Goal: Check status: Check status

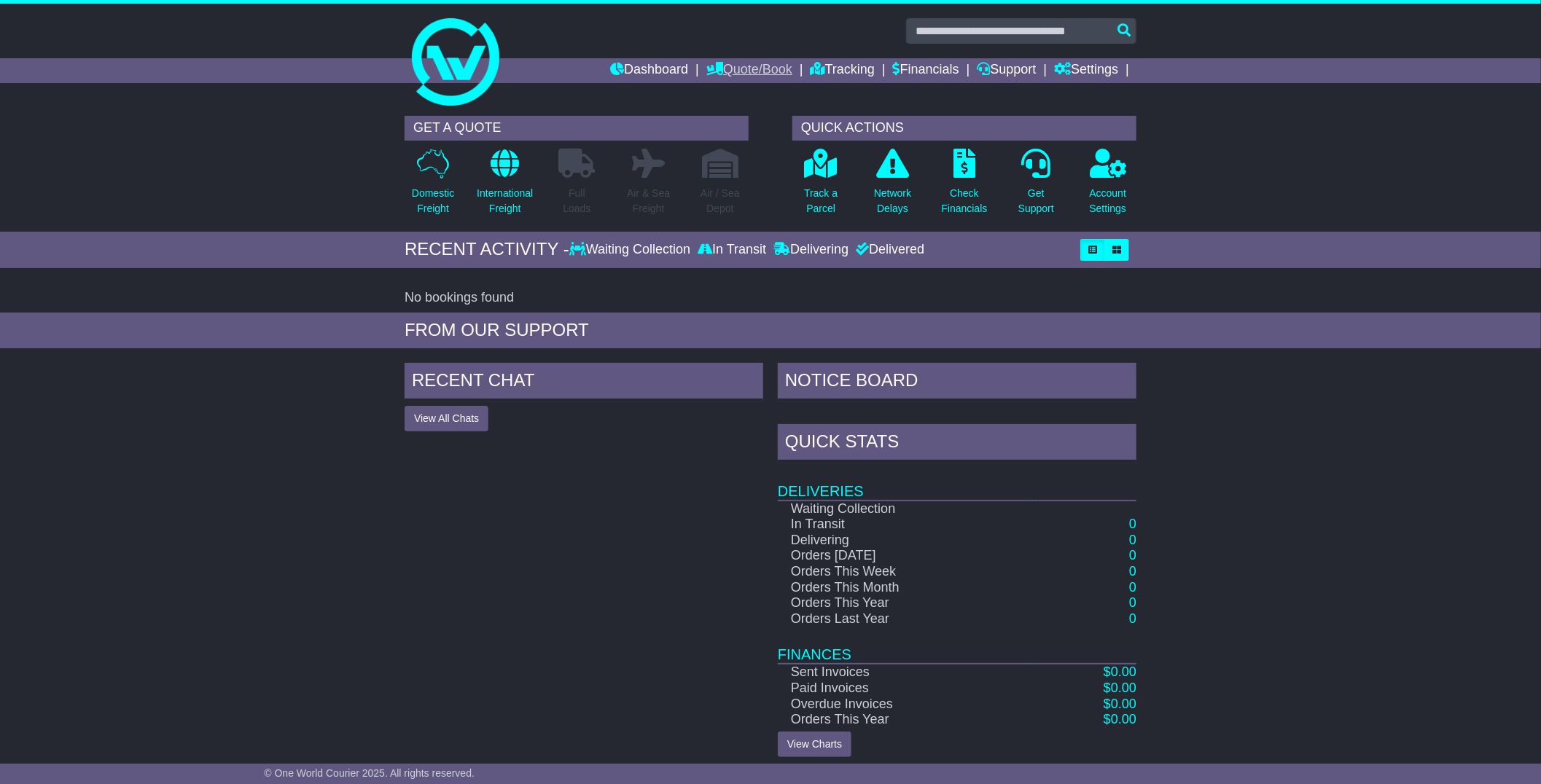
click at [737, 63] on link "Quote/Book" at bounding box center [750, 71] width 86 height 25
click at [467, 558] on div "RECENT CHAT View All Chats Hide All Chats" at bounding box center [584, 560] width 373 height 394
click at [826, 77] on link "Tracking" at bounding box center [843, 71] width 65 height 25
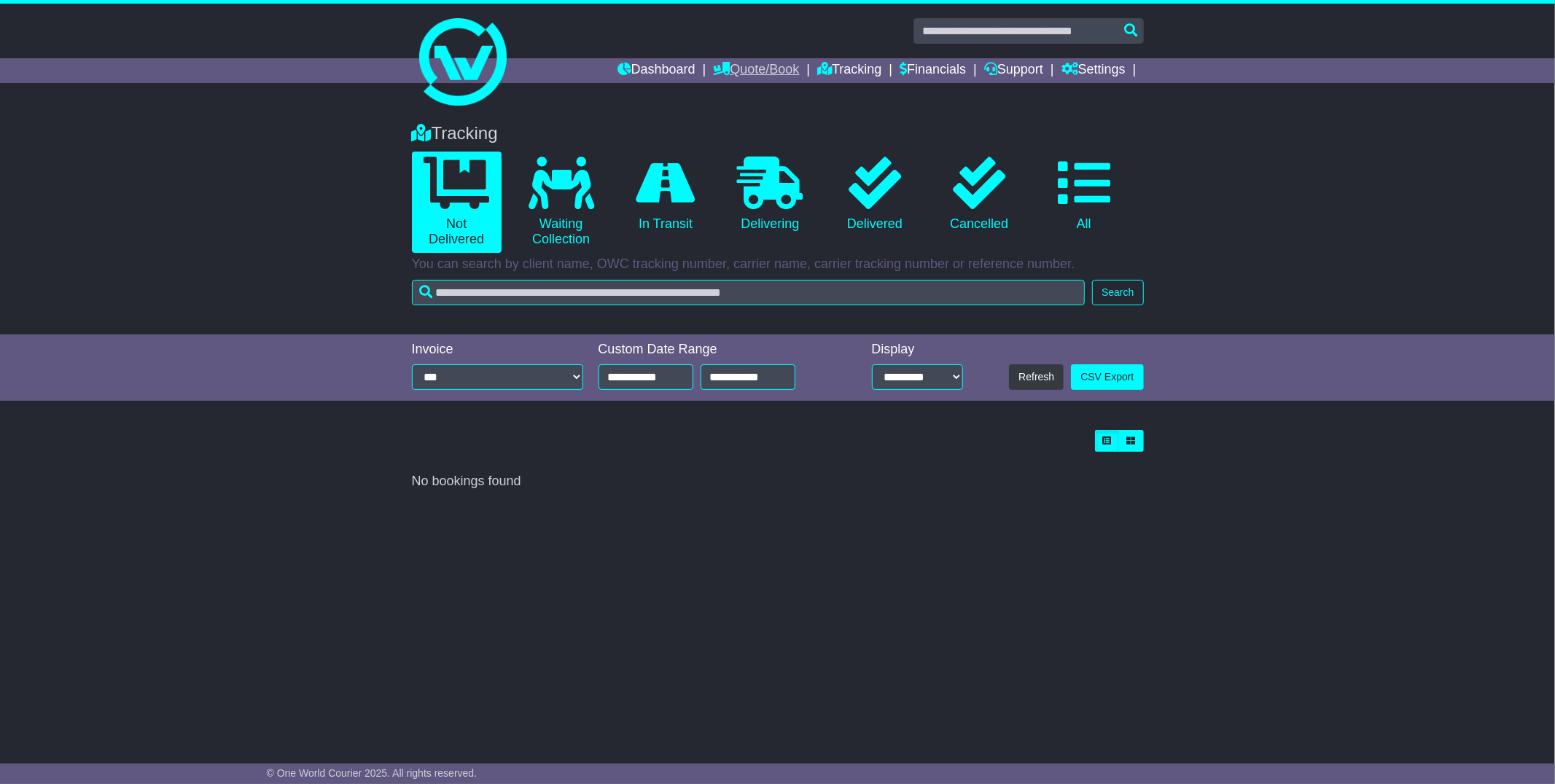
click at [713, 64] on icon at bounding box center [721, 68] width 17 height 13
click at [749, 122] on link "Saved Quotes" at bounding box center [771, 127] width 115 height 16
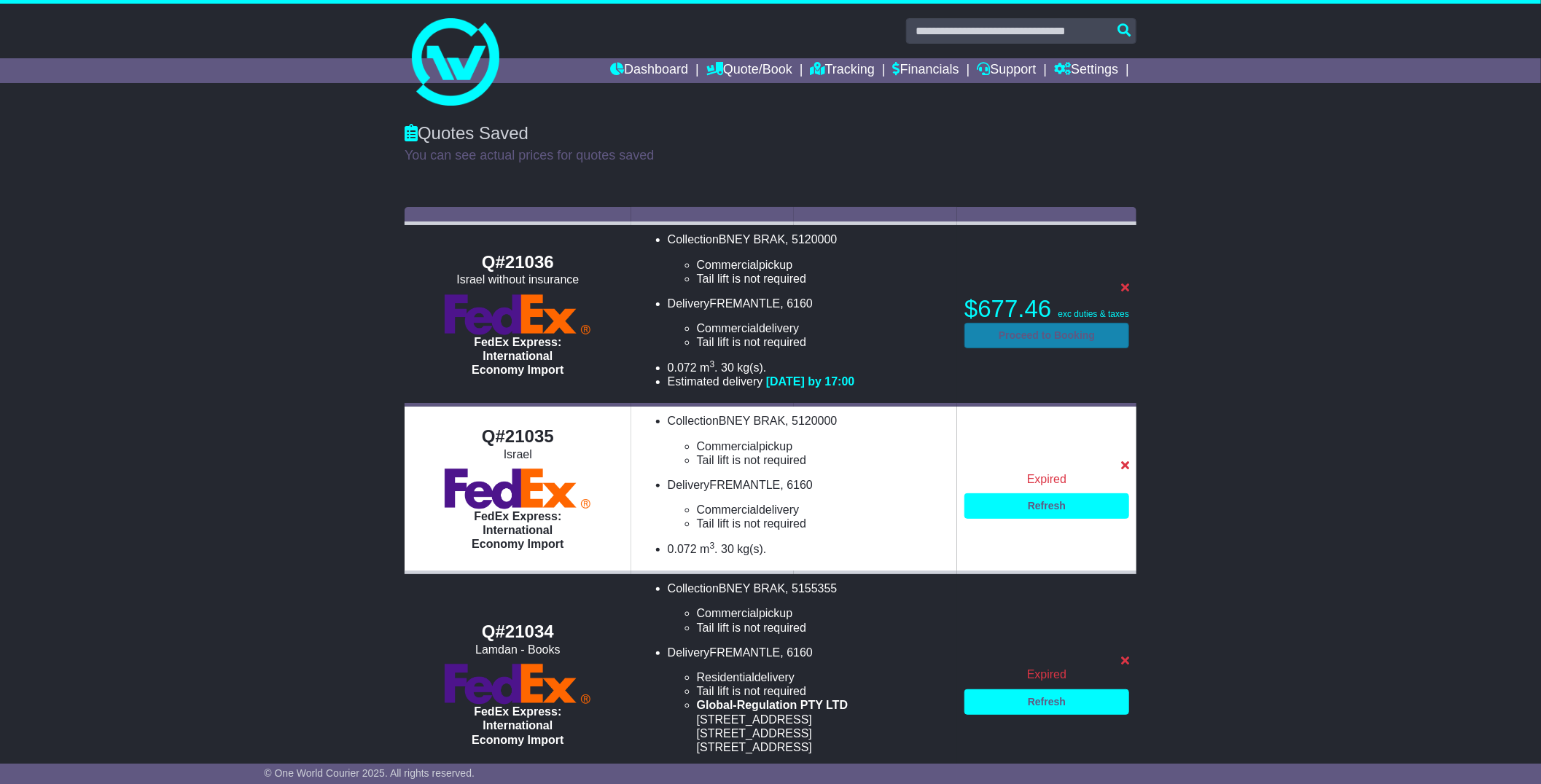
click at [1078, 337] on link "Proceed to Booking" at bounding box center [1047, 335] width 165 height 25
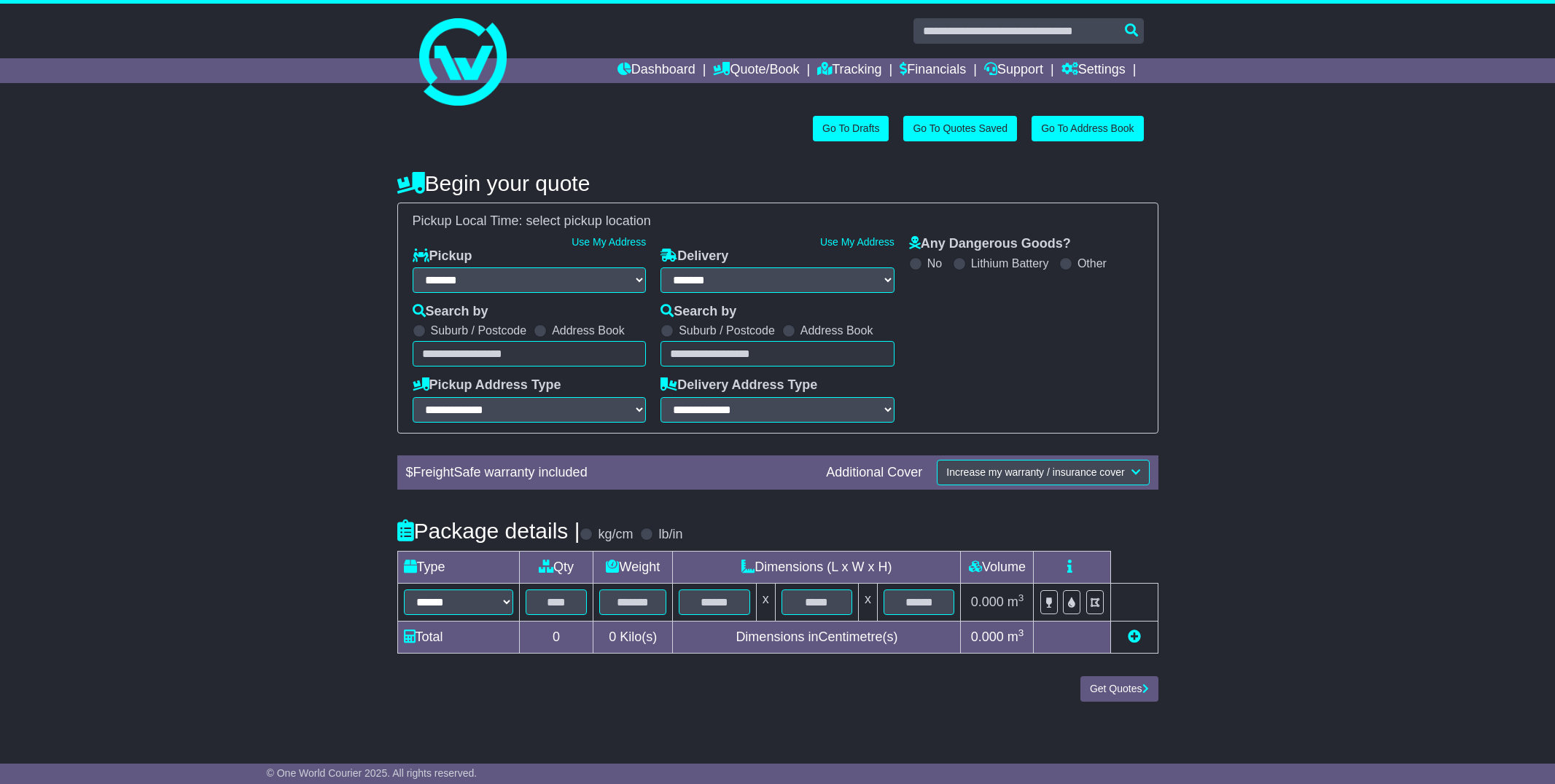
select select "**"
select select "*****"
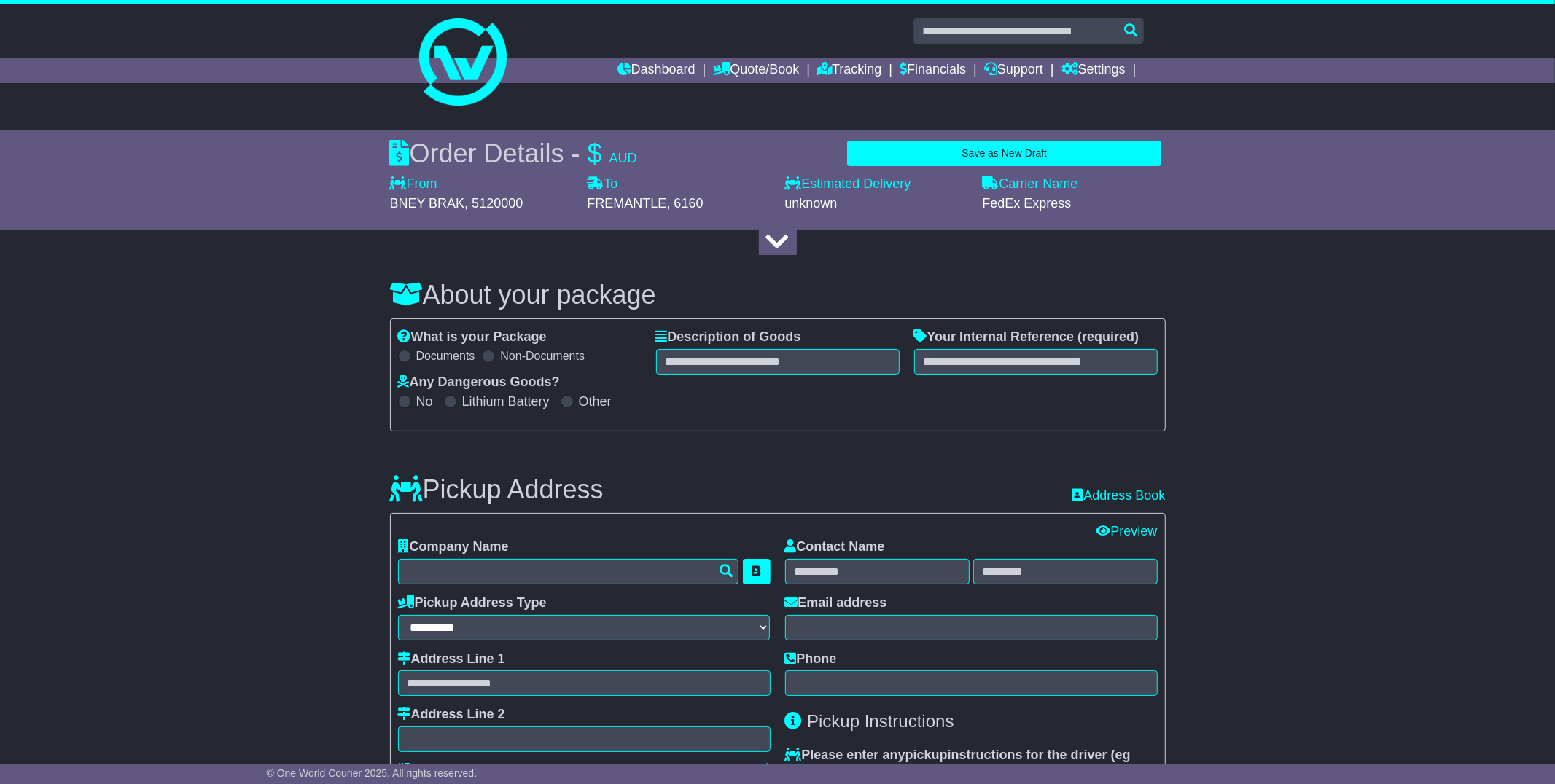
select select "***"
select select "**"
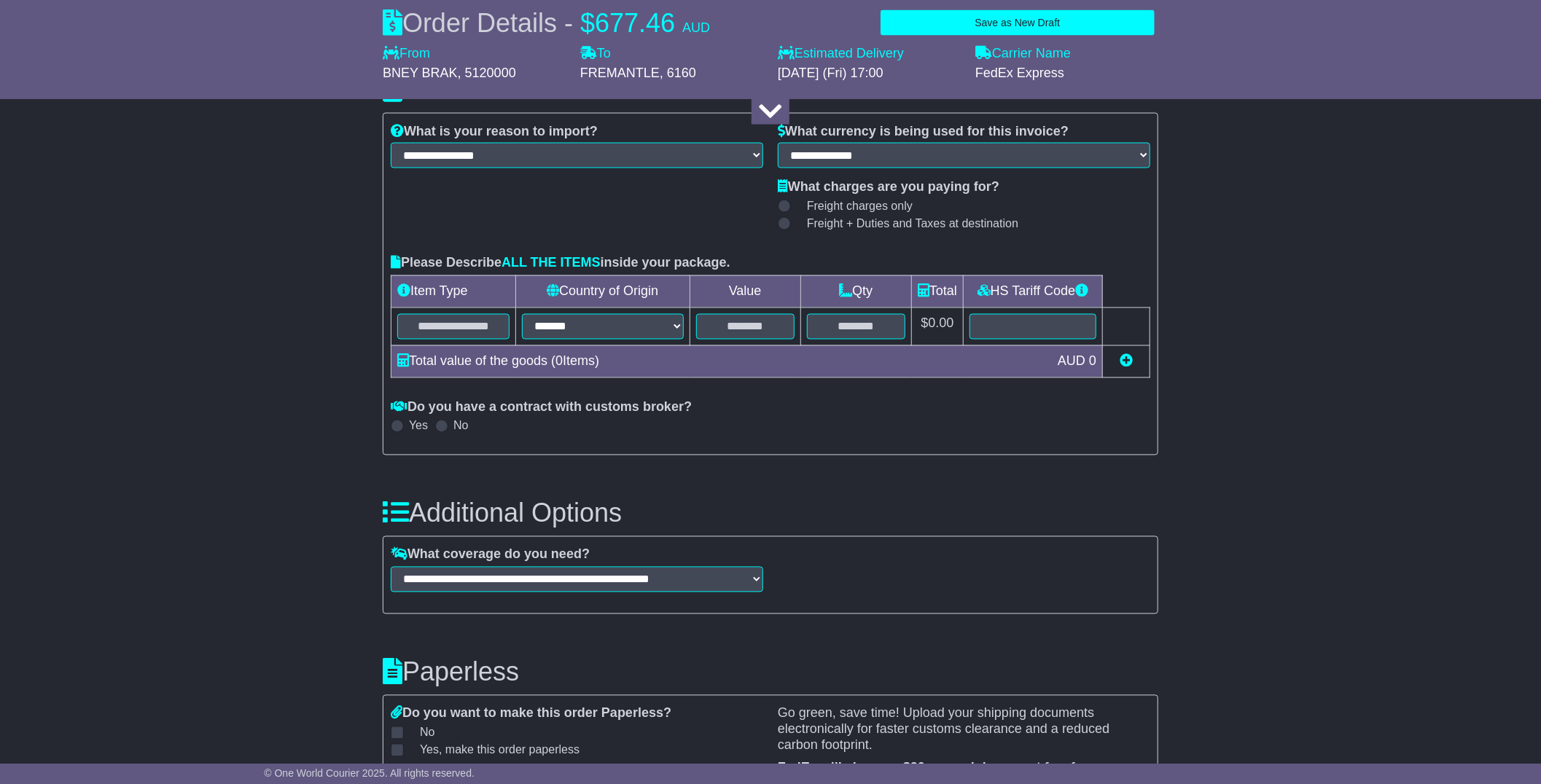
scroll to position [1457, 0]
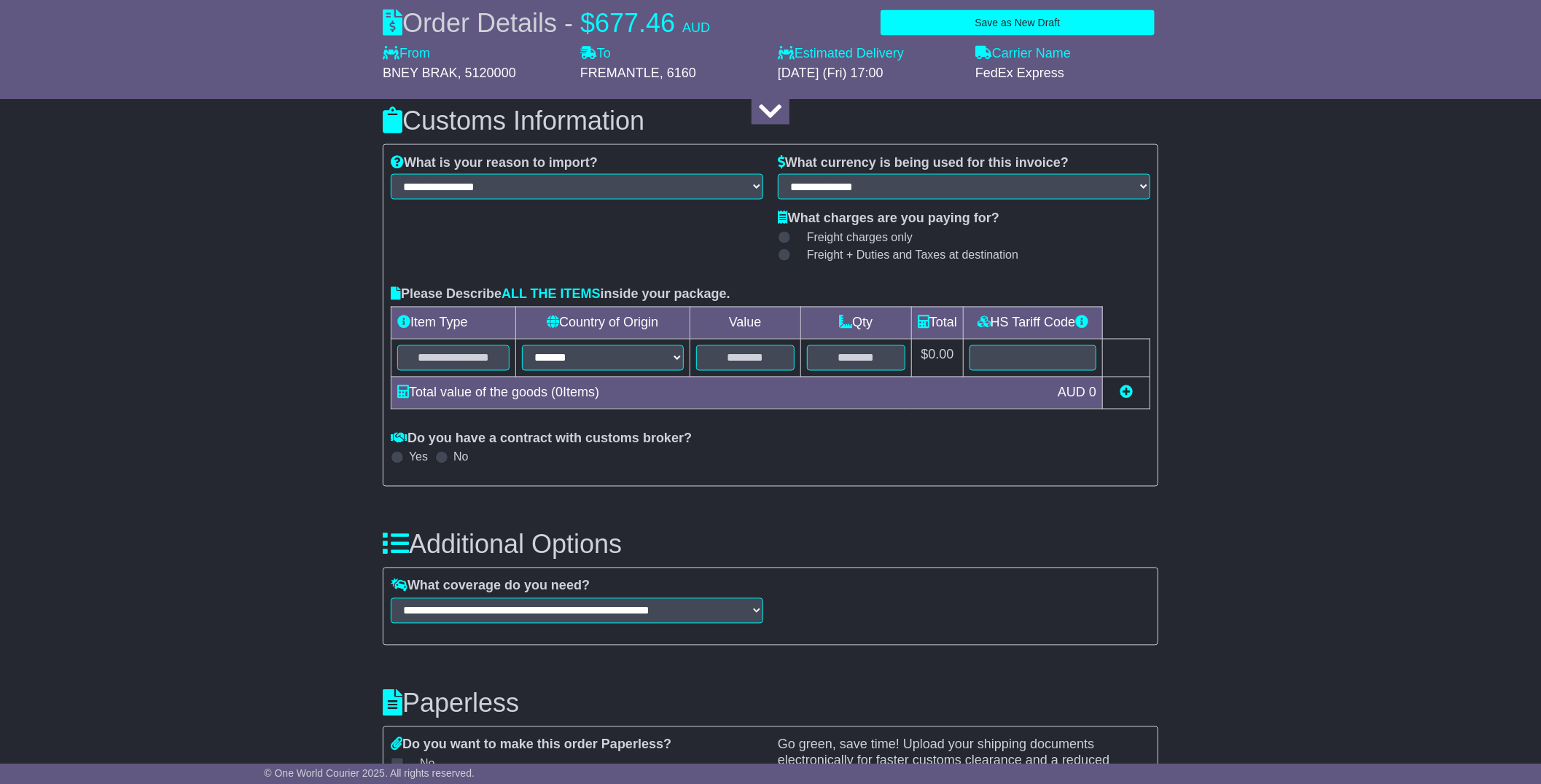
click at [1187, 414] on div "About your package What is your Package Documents Non-Documents What are the In…" at bounding box center [770, 101] width 1541 height 2616
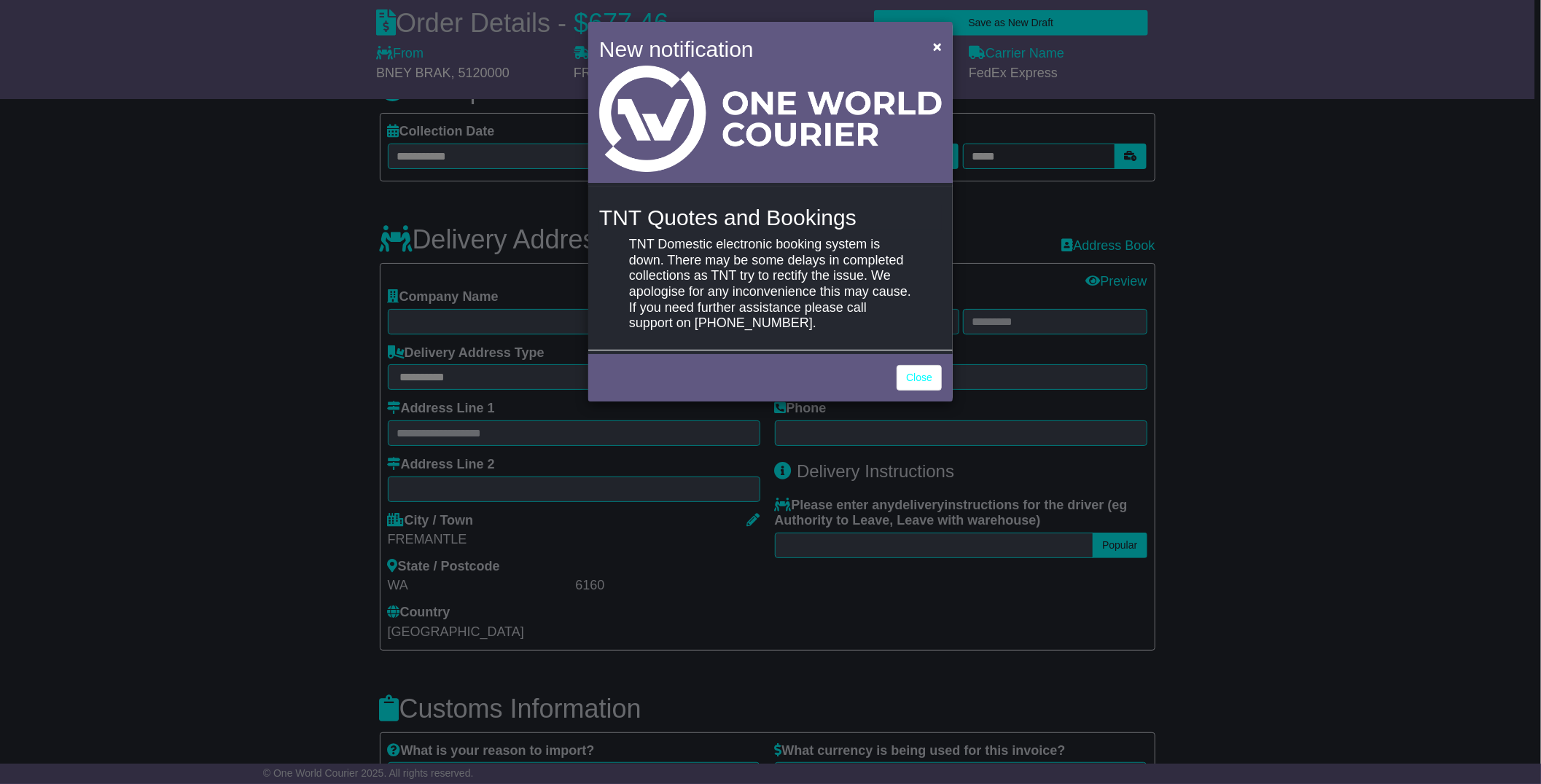
scroll to position [374, 0]
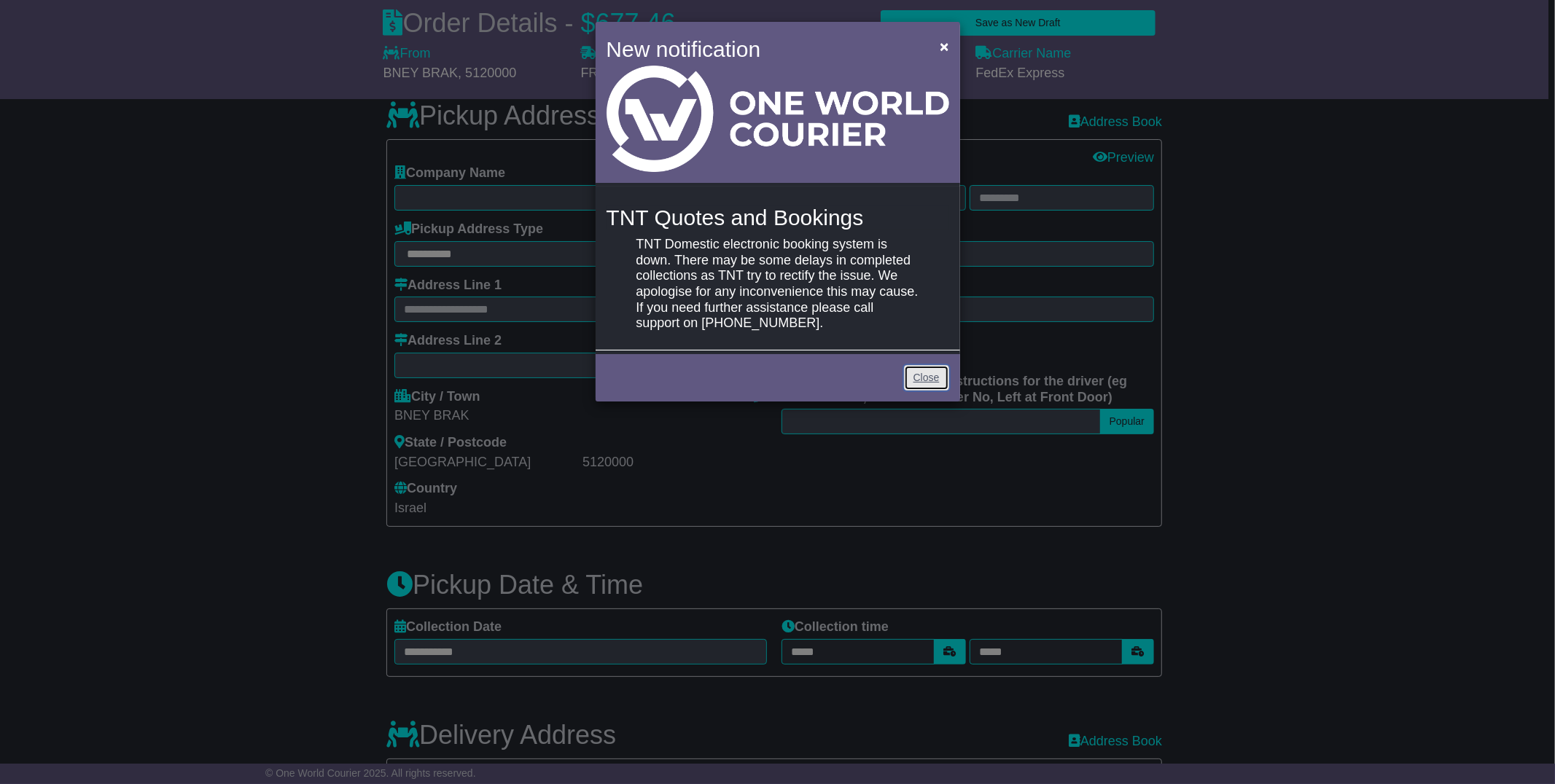
click at [928, 377] on link "Close" at bounding box center [926, 378] width 45 height 25
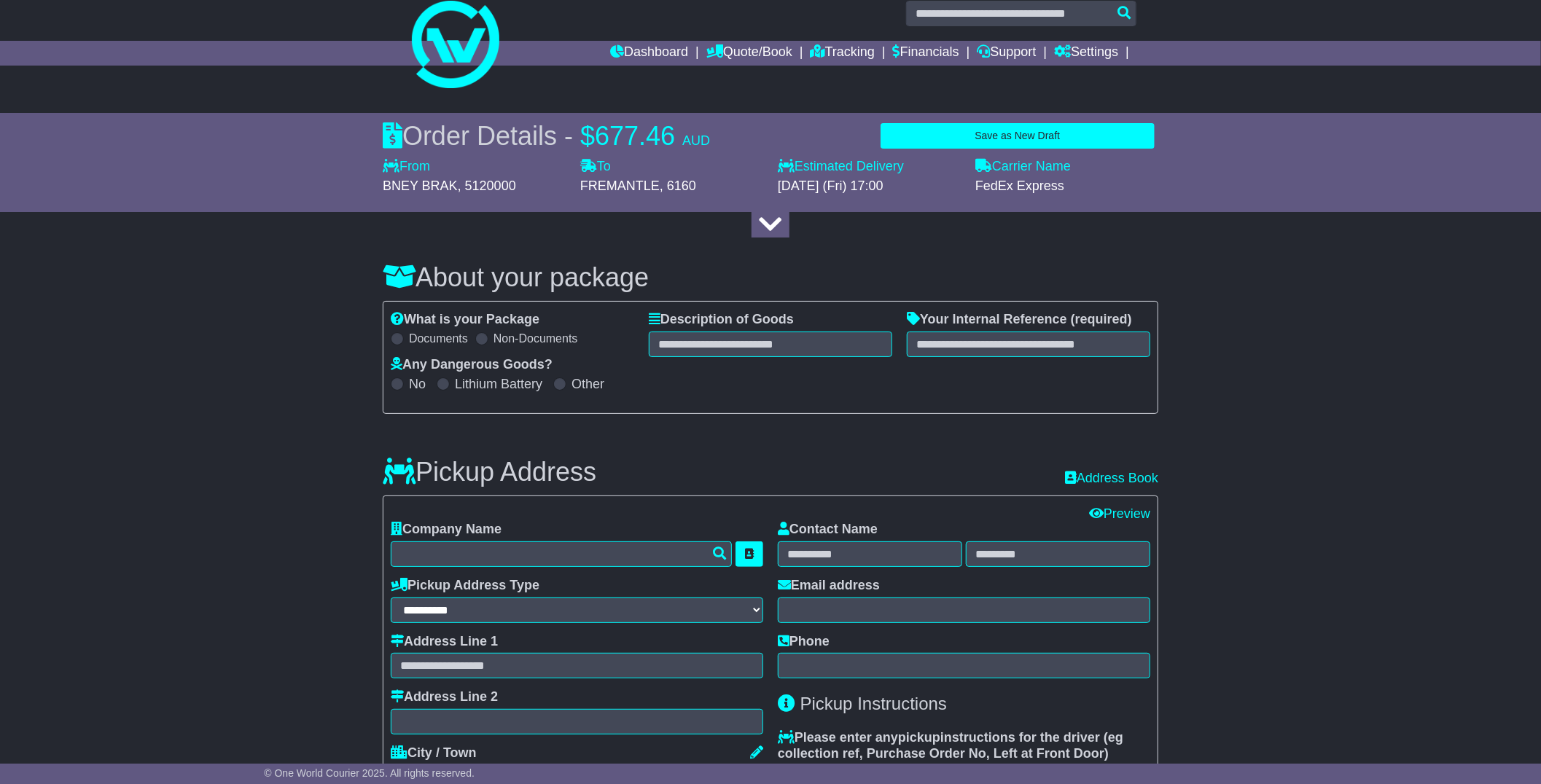
scroll to position [0, 0]
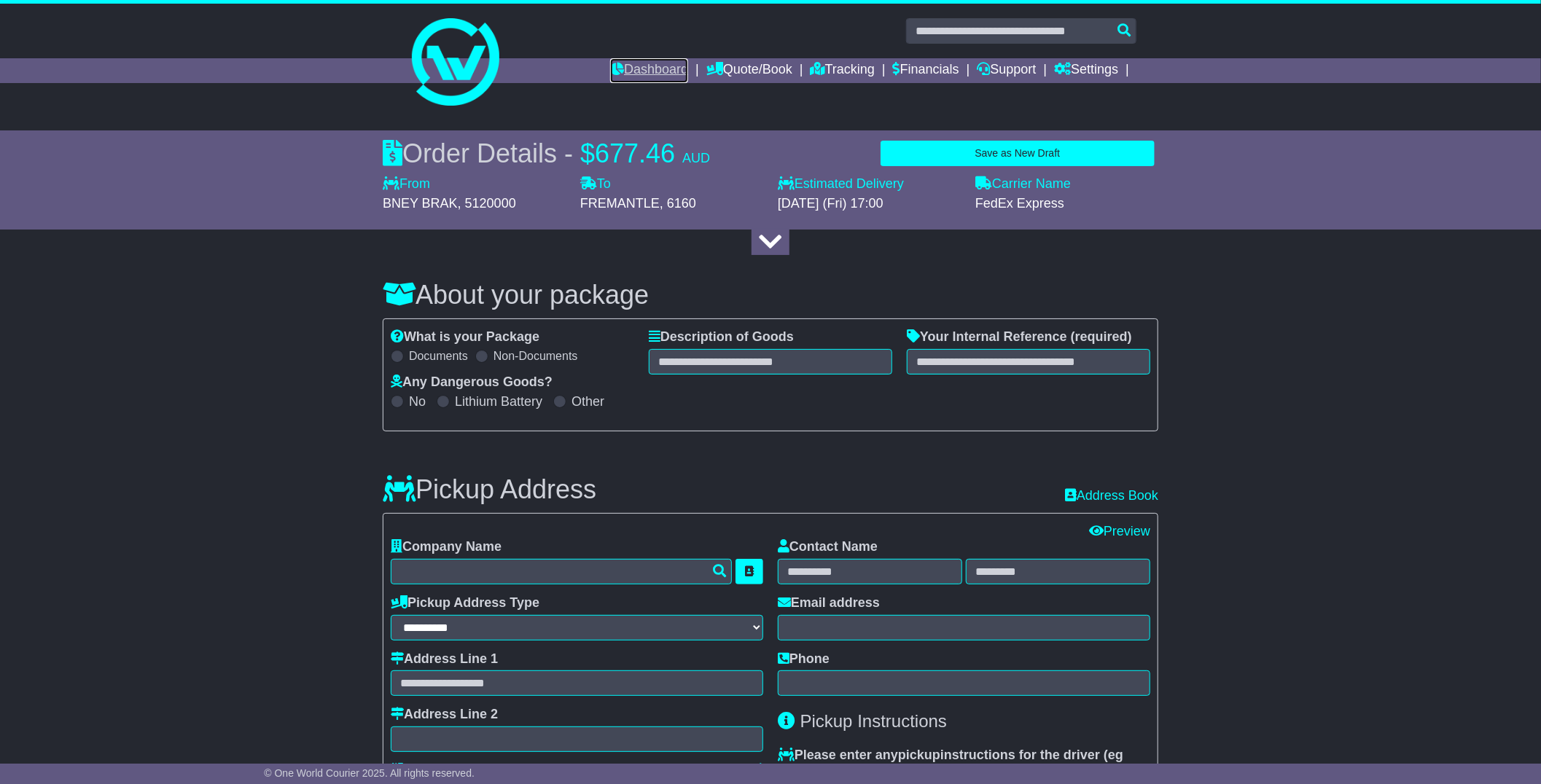
click at [646, 69] on link "Dashboard" at bounding box center [649, 71] width 78 height 25
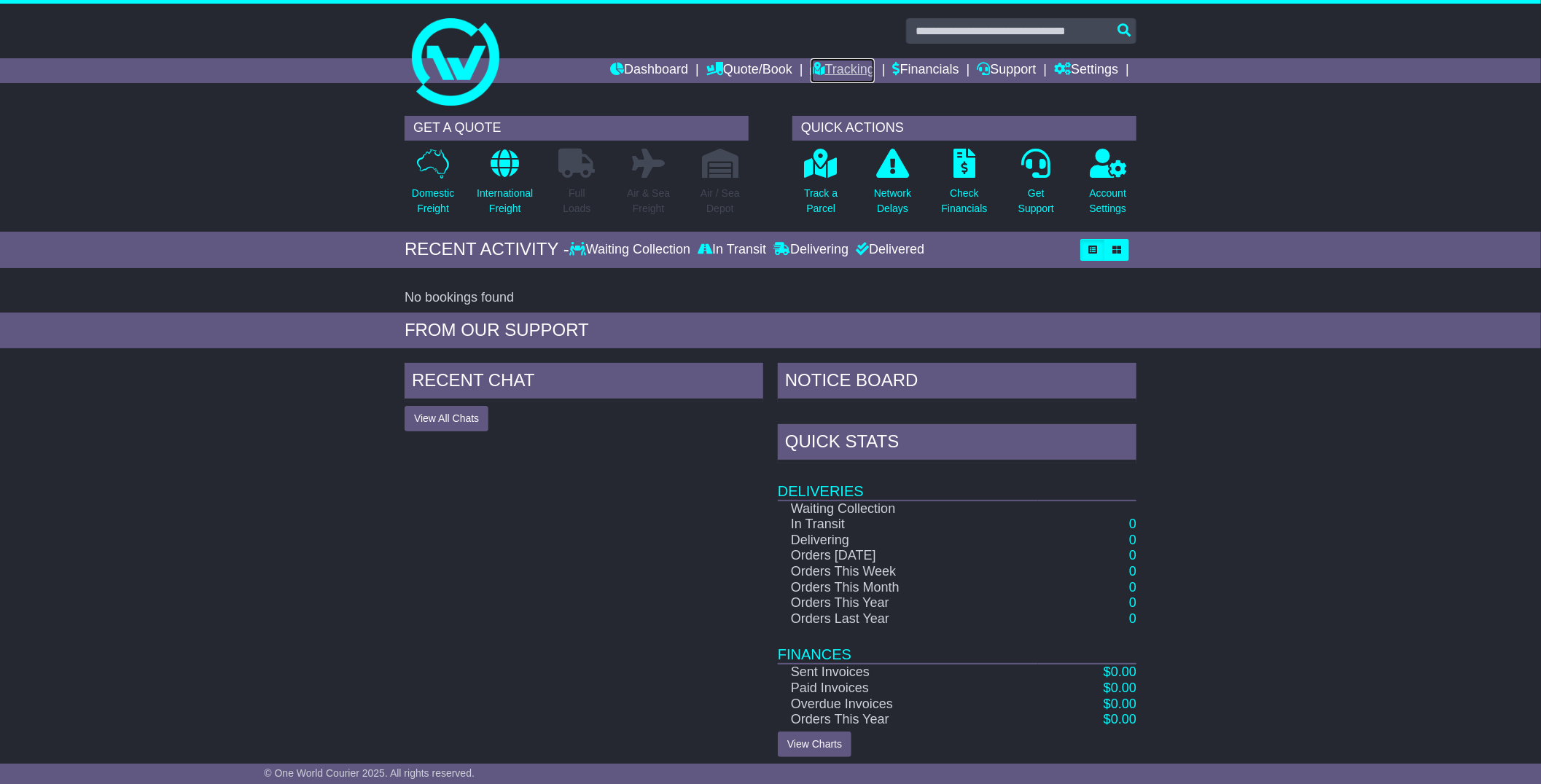
click at [814, 71] on link "Tracking" at bounding box center [843, 71] width 65 height 25
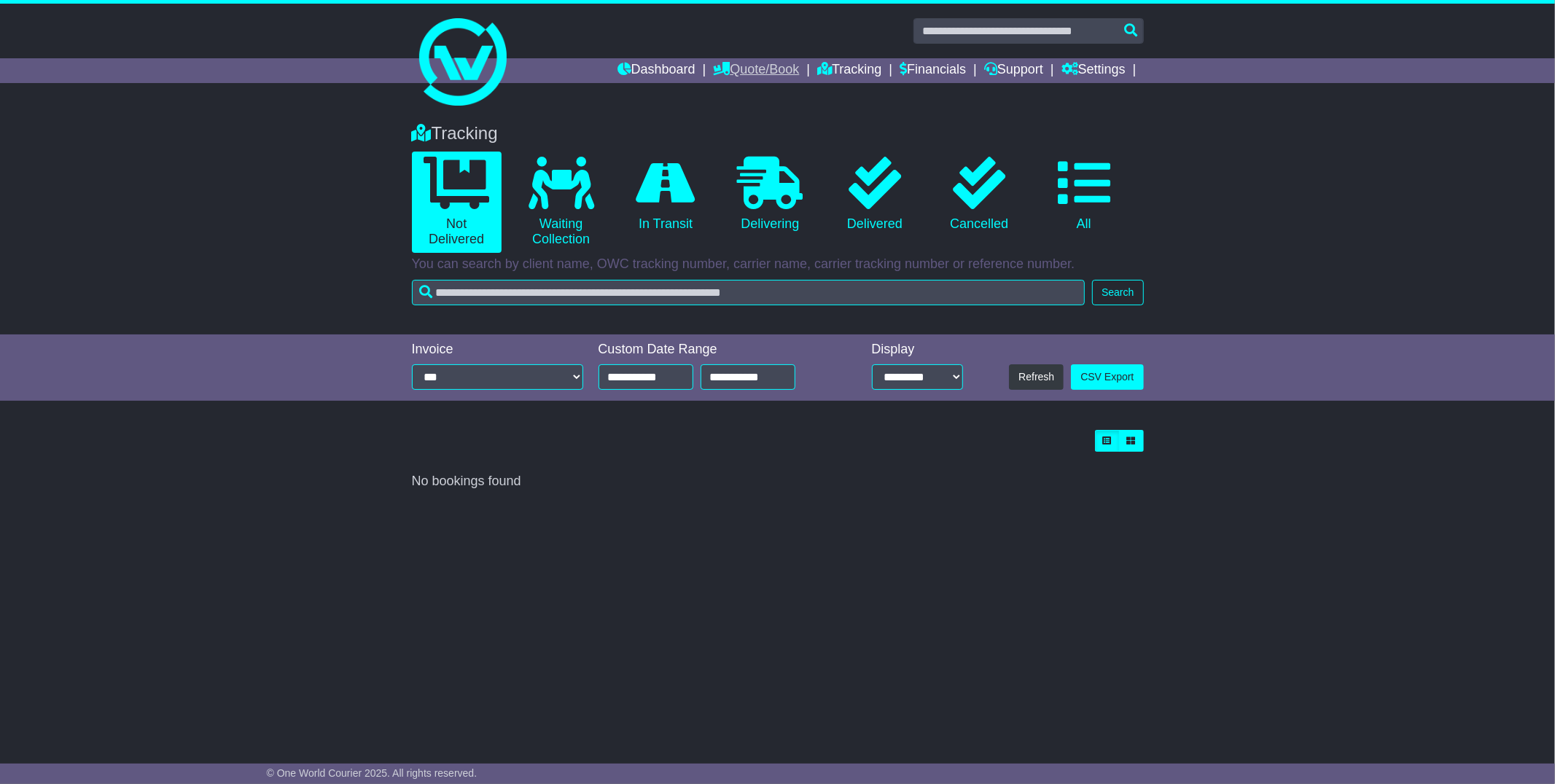
click at [741, 68] on link "Quote/Book" at bounding box center [756, 71] width 86 height 25
click at [633, 65] on link "Dashboard" at bounding box center [657, 71] width 78 height 25
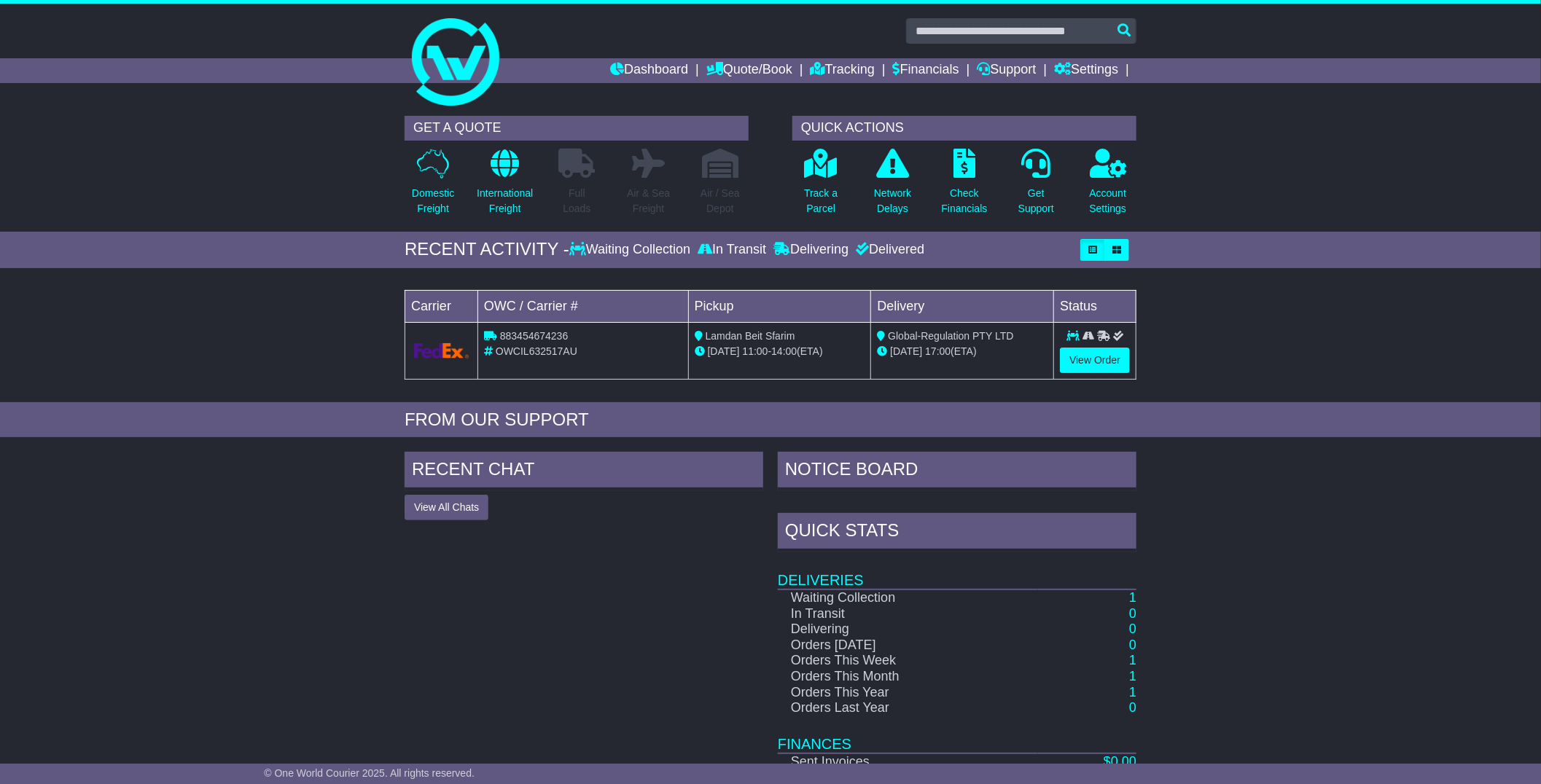
click at [532, 344] on div "OWCIL632517AU" at bounding box center [583, 352] width 198 height 15
copy span "OWCIL632517AU"
click at [1091, 359] on link "View Order" at bounding box center [1095, 360] width 70 height 25
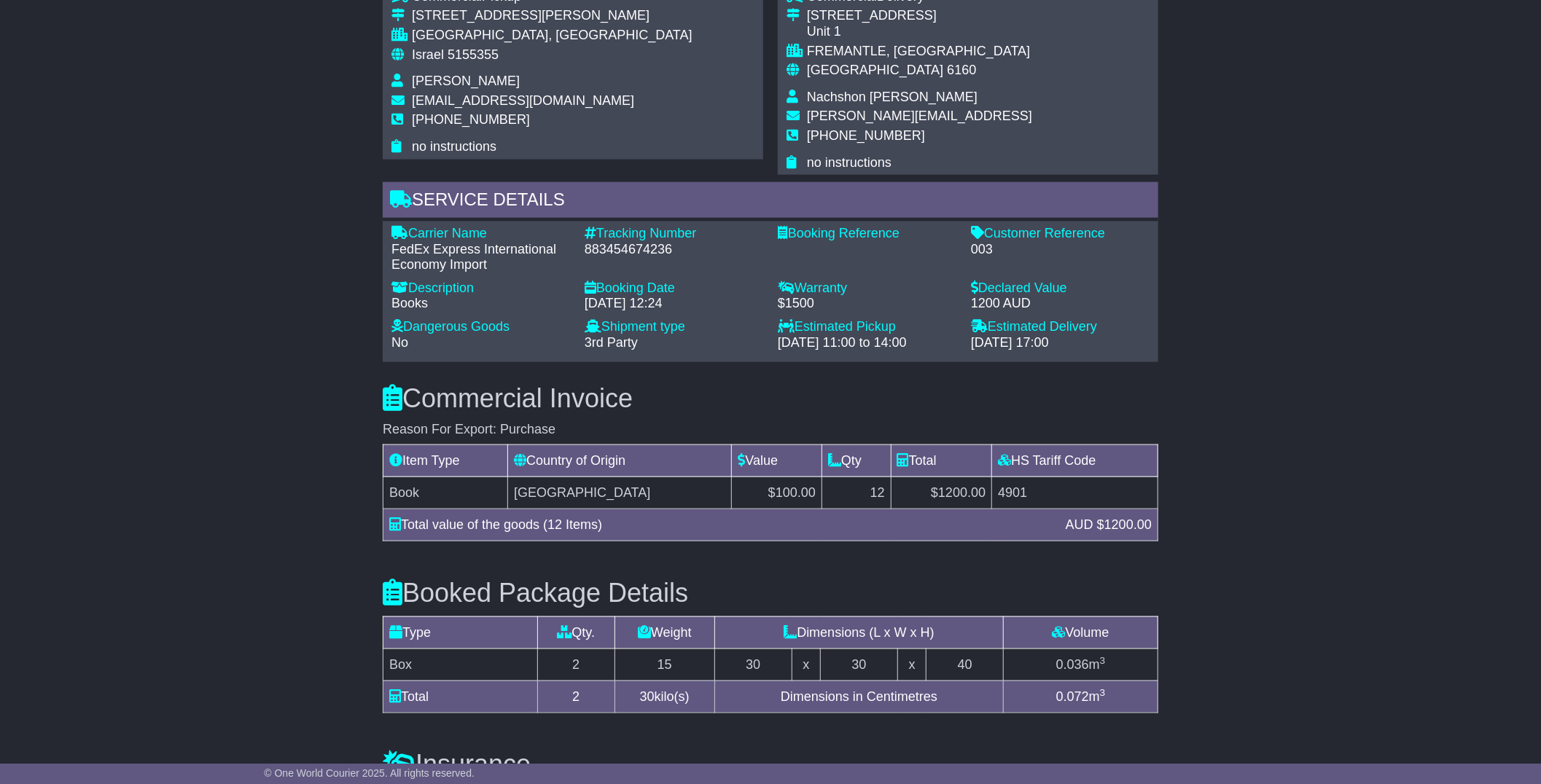
scroll to position [1053, 0]
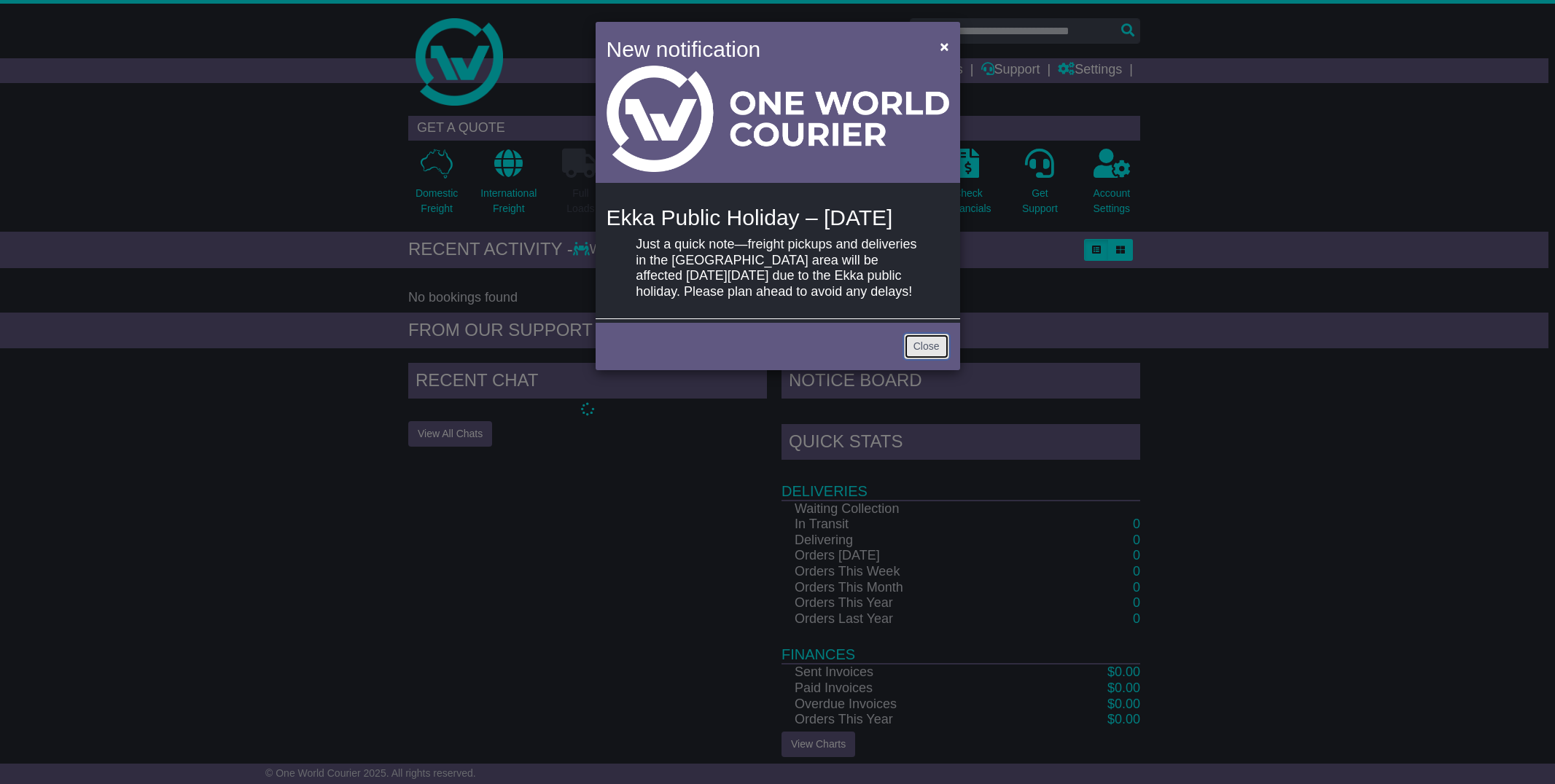
click at [925, 359] on link "Close" at bounding box center [926, 346] width 45 height 25
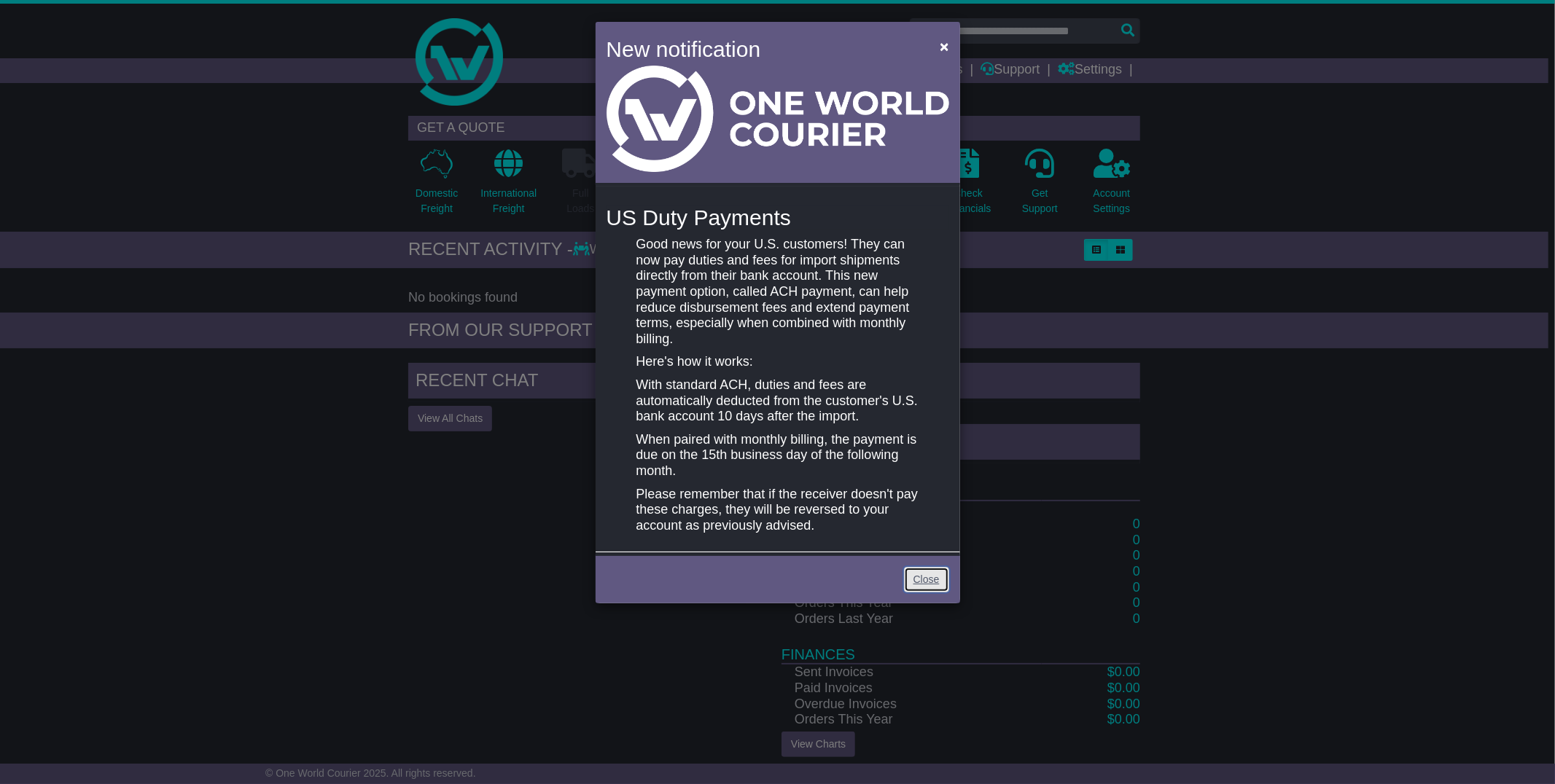
click at [922, 579] on link "Close" at bounding box center [926, 579] width 45 height 25
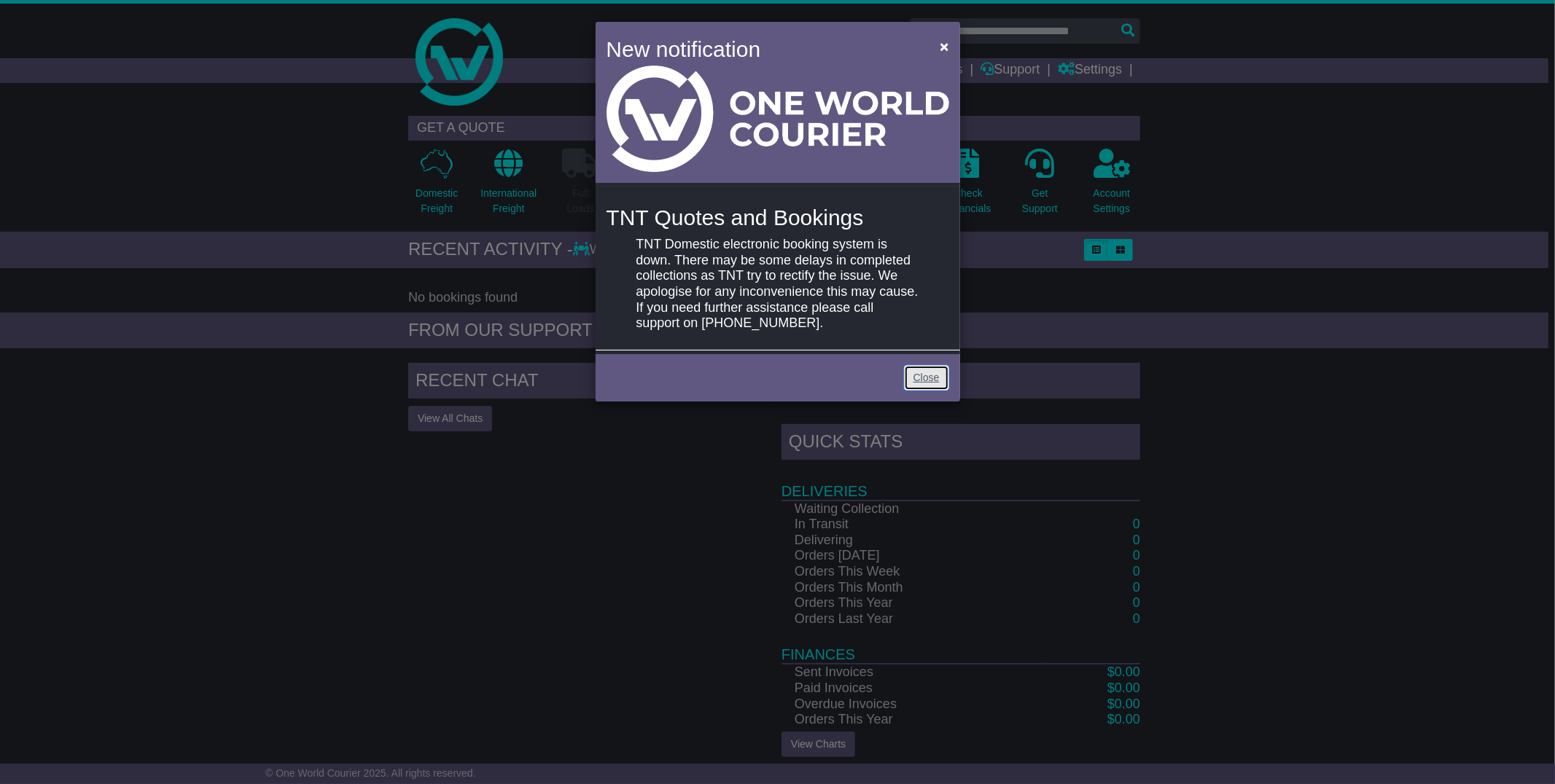
click at [931, 375] on link "Close" at bounding box center [926, 378] width 45 height 25
